Goal: Task Accomplishment & Management: Complete application form

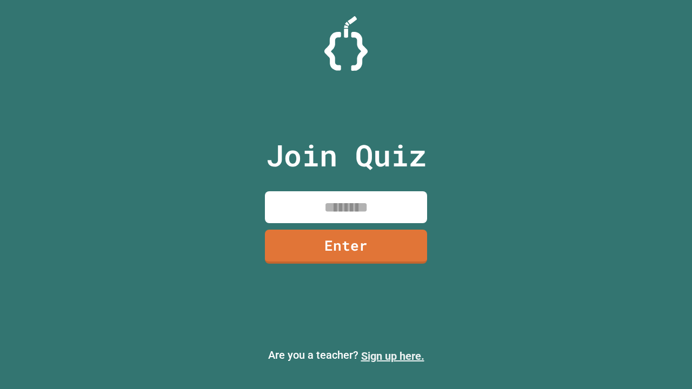
click at [393, 356] on link "Sign up here." at bounding box center [392, 356] width 63 height 13
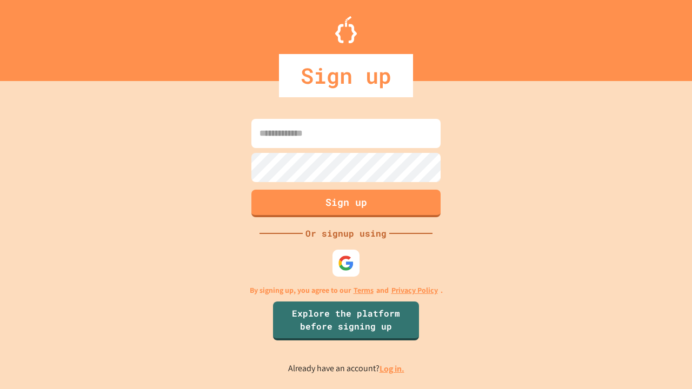
click at [393, 369] on link "Log in." at bounding box center [392, 369] width 25 height 11
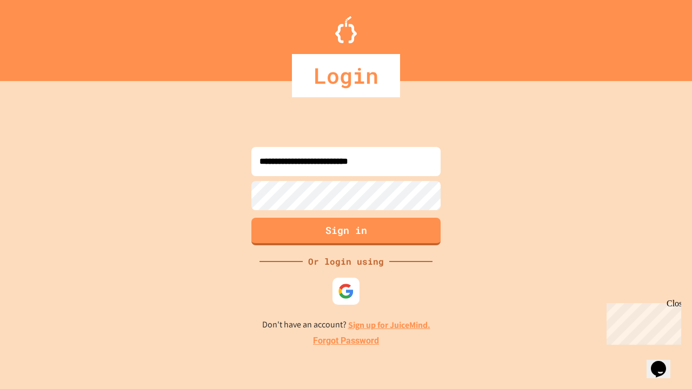
type input "**********"
